Goal: Task Accomplishment & Management: Complete application form

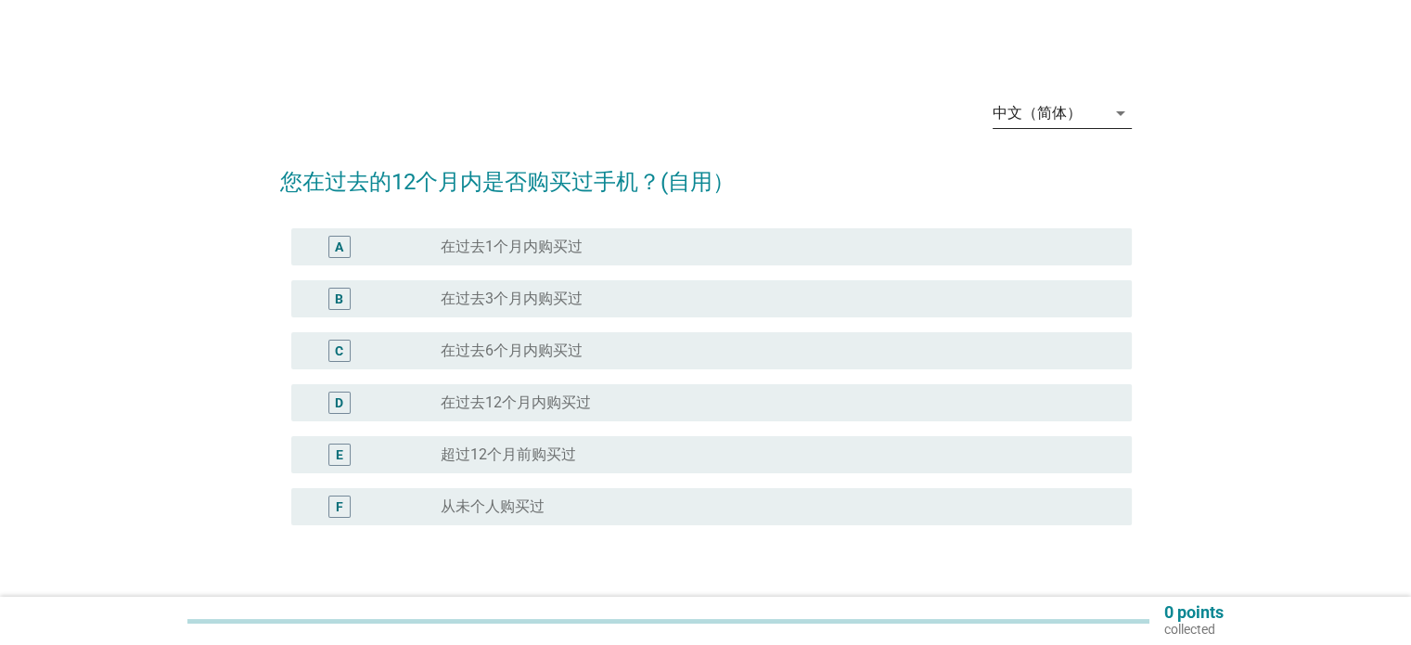
click at [1072, 120] on div "中文（简体）" at bounding box center [1037, 113] width 89 height 17
click at [1080, 185] on div "Bahasa Melayu" at bounding box center [1061, 172] width 109 height 45
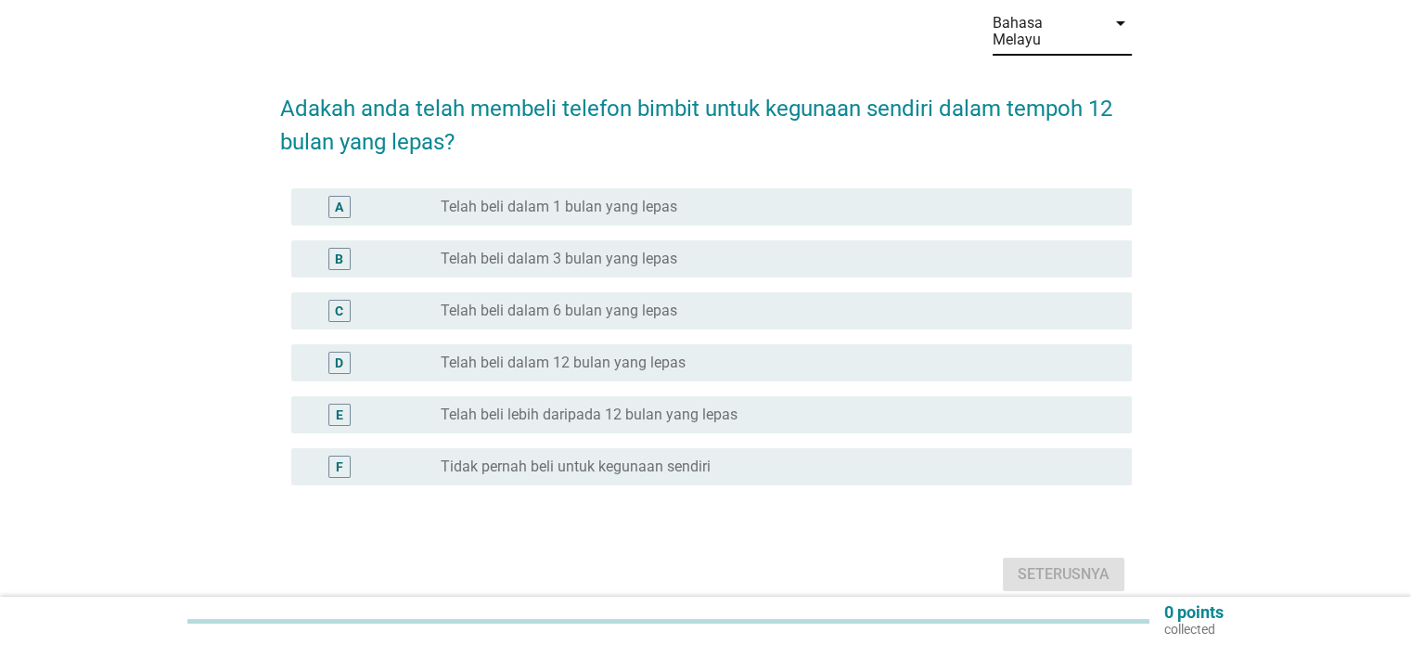
scroll to position [93, 0]
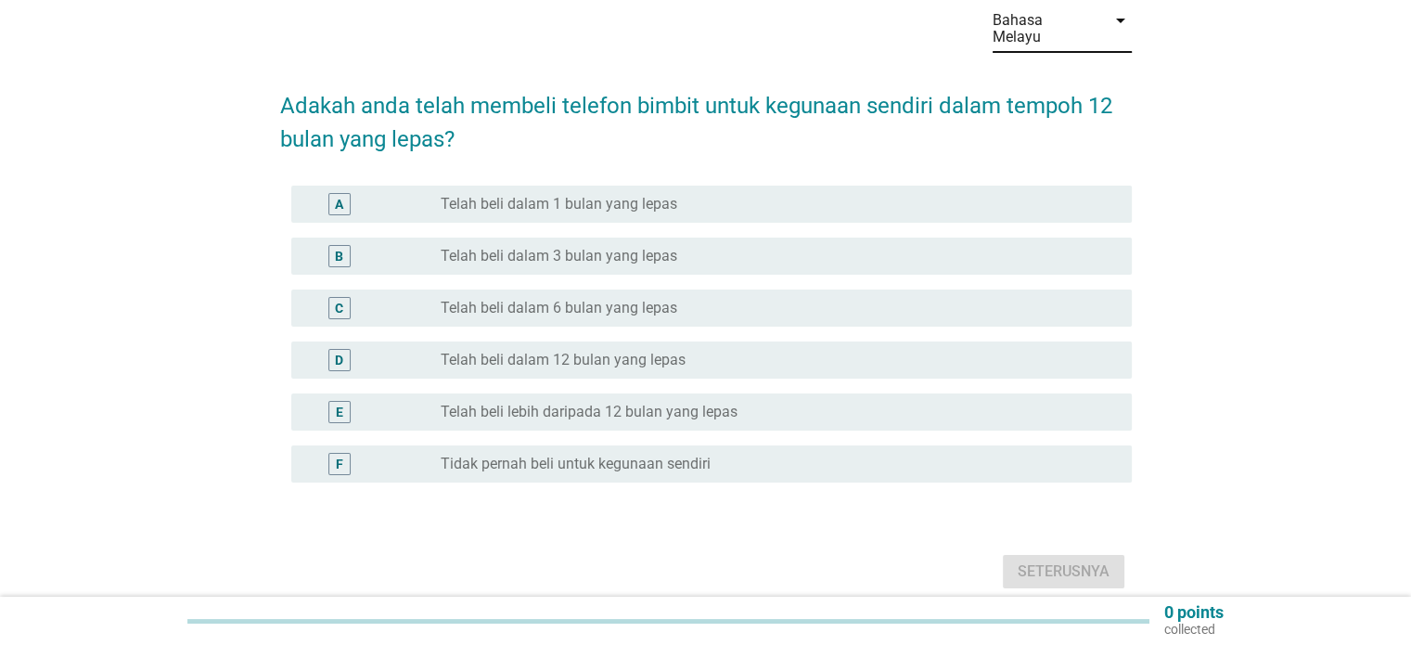
click at [631, 351] on label "Telah beli dalam 12 bulan yang lepas" at bounding box center [563, 360] width 245 height 19
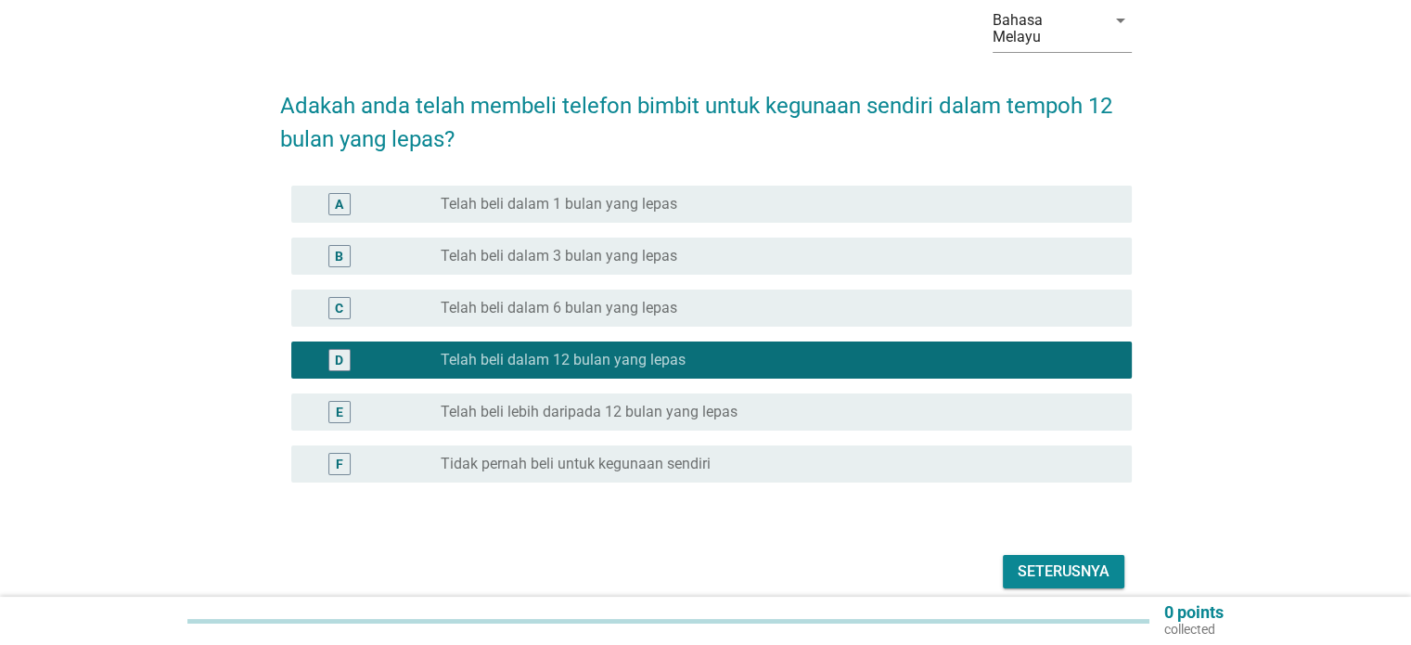
click at [1057, 560] on div "Seterusnya" at bounding box center [1064, 571] width 92 height 22
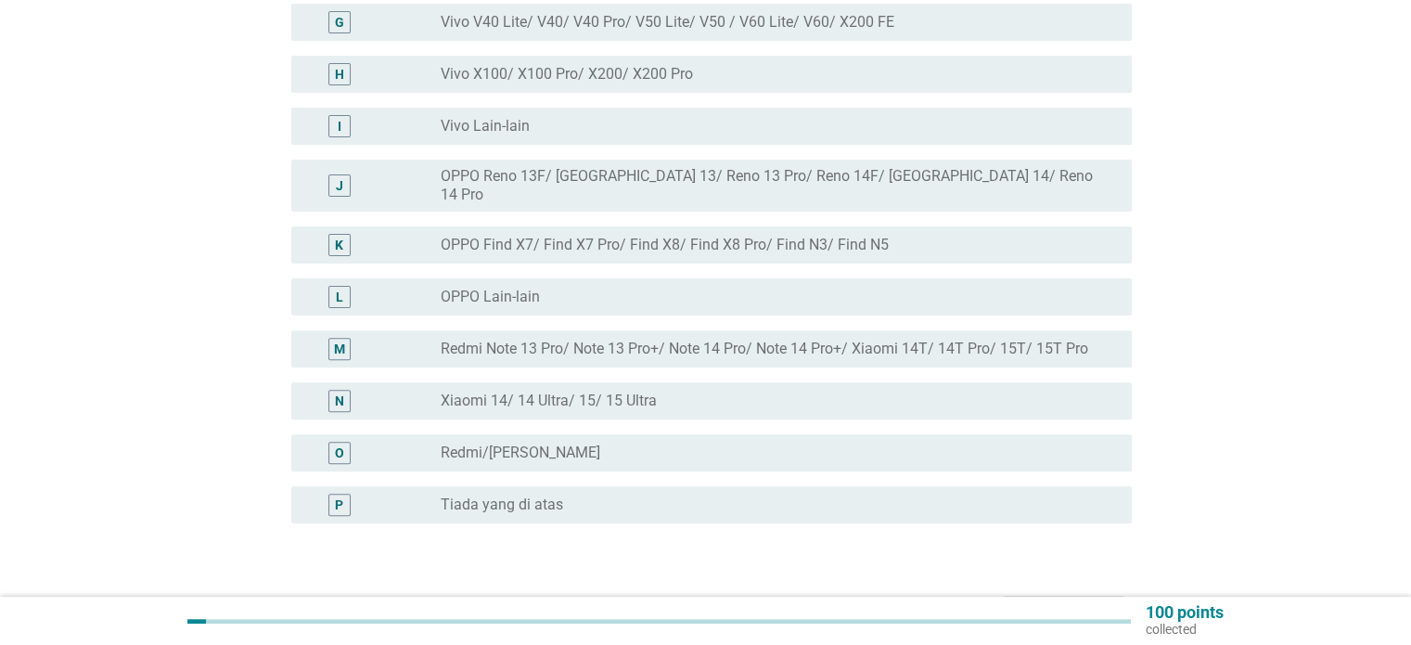
scroll to position [557, 0]
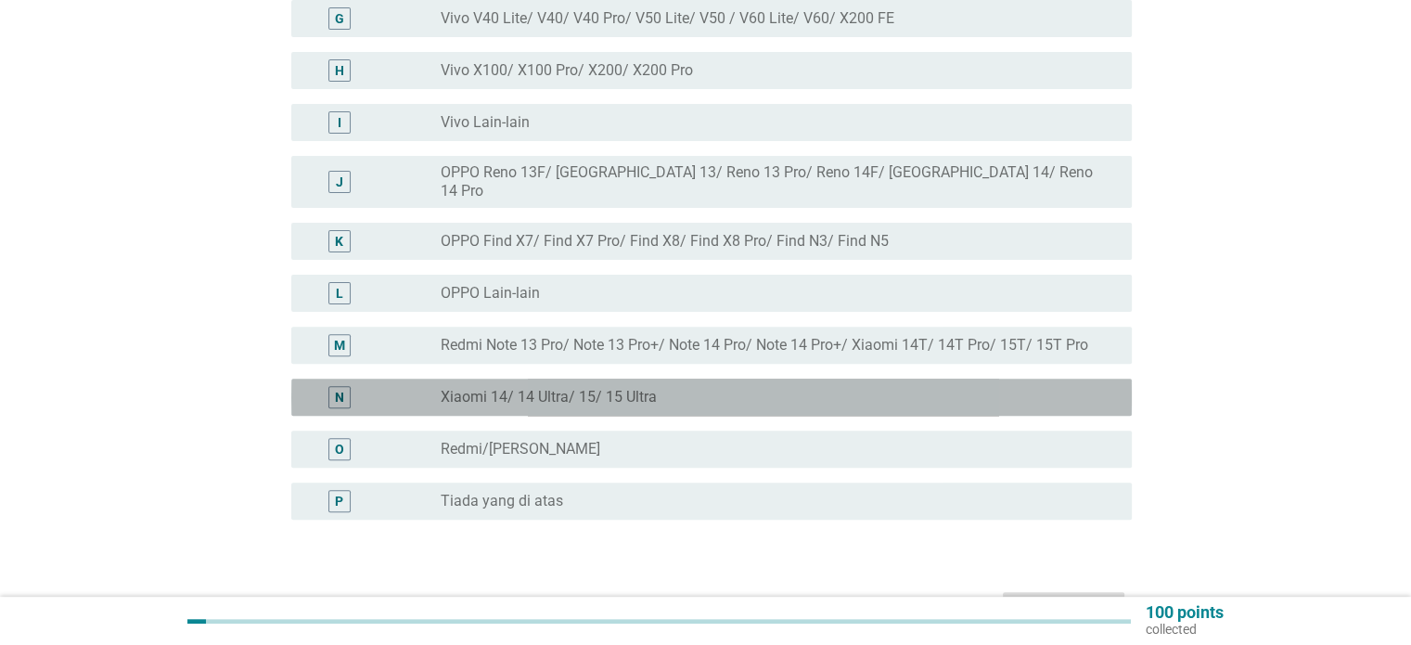
click at [661, 388] on div "radio_button_unchecked Xiaomi 14/ 14 Ultra/ 15/ 15 Ultra" at bounding box center [771, 397] width 661 height 19
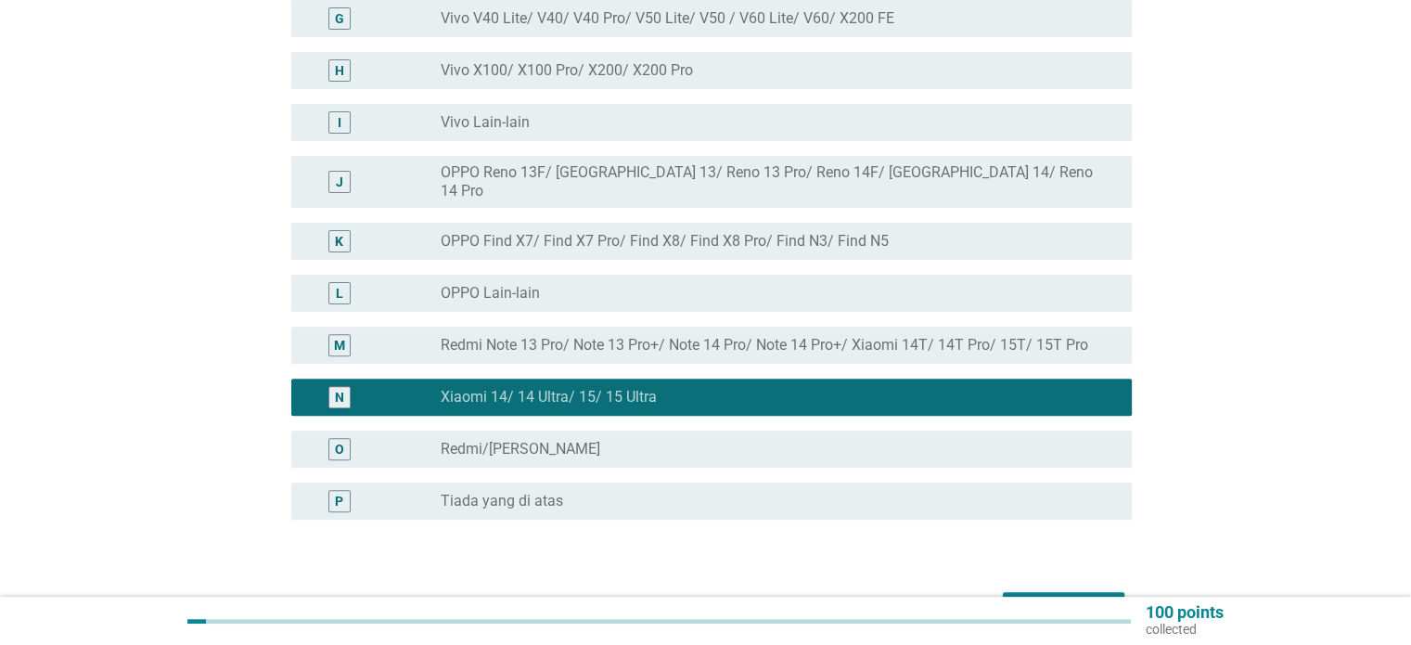
click at [1043, 597] on div "Seterusnya" at bounding box center [1064, 608] width 92 height 22
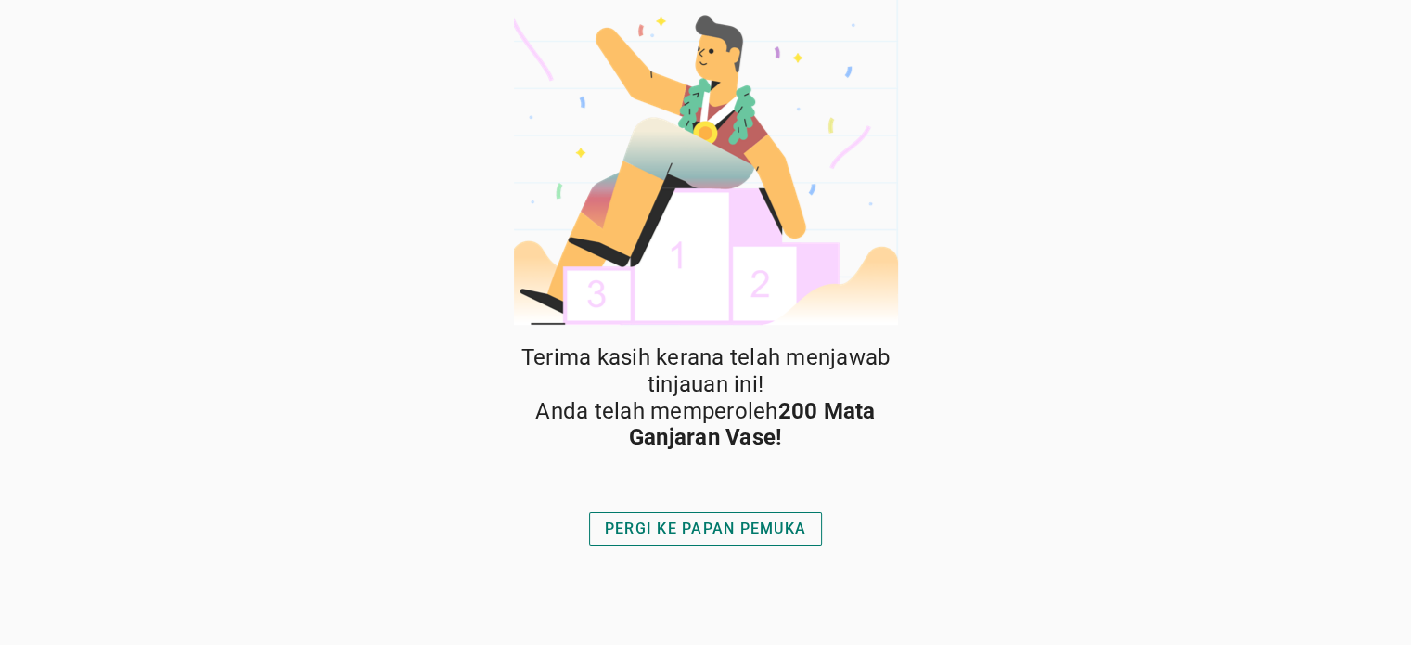
click at [745, 524] on div "PERGI KE PAPAN PEMUKA" at bounding box center [705, 529] width 201 height 22
